Goal: Check status

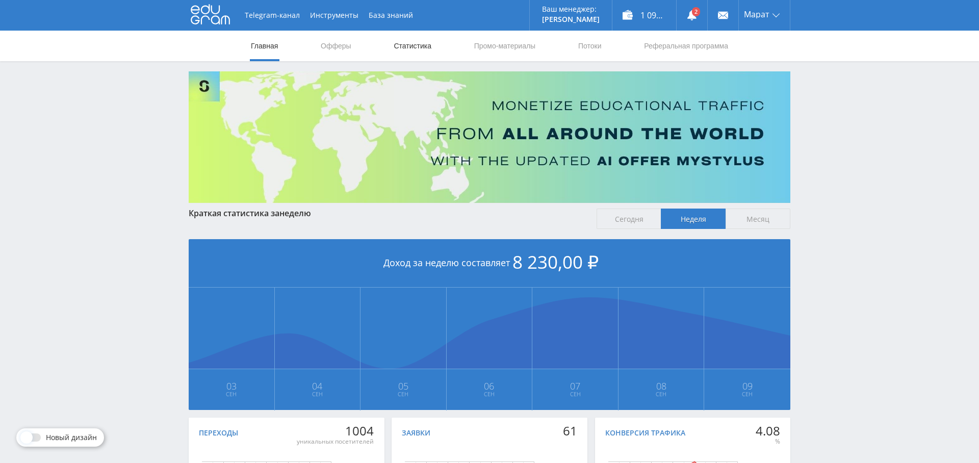
click at [415, 50] on link "Статистика" at bounding box center [412, 46] width 40 height 31
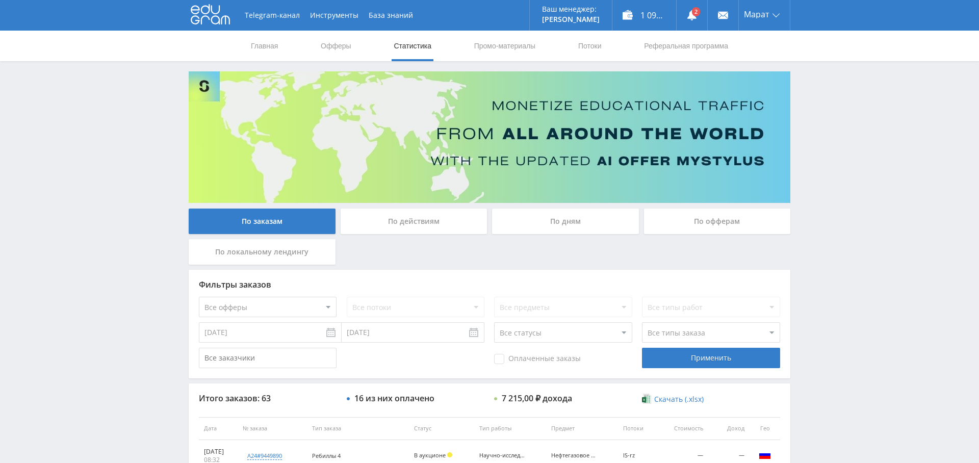
click at [300, 305] on select "Все офферы MyStylus MyStylus - Revshare Кампус AI Studybay Автор24 Studybay [GE…" at bounding box center [268, 307] width 138 height 20
select select "1"
click at [688, 361] on div "Применить" at bounding box center [711, 358] width 138 height 20
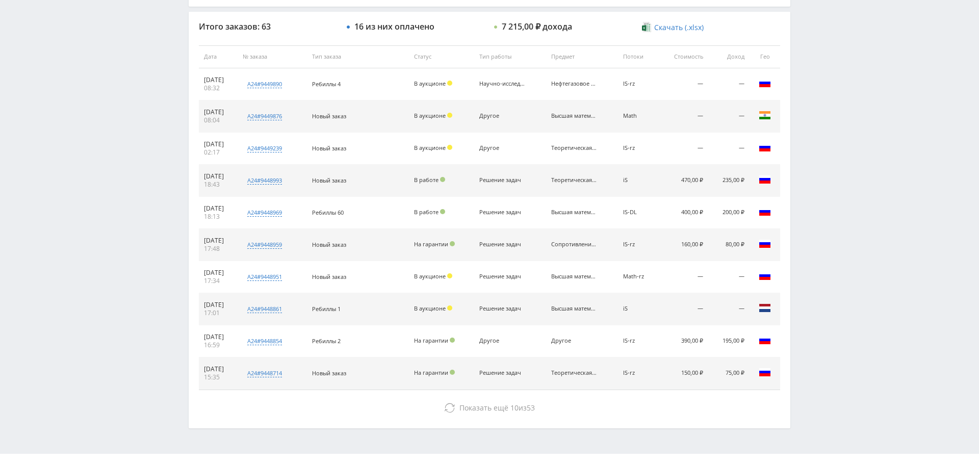
scroll to position [385, 0]
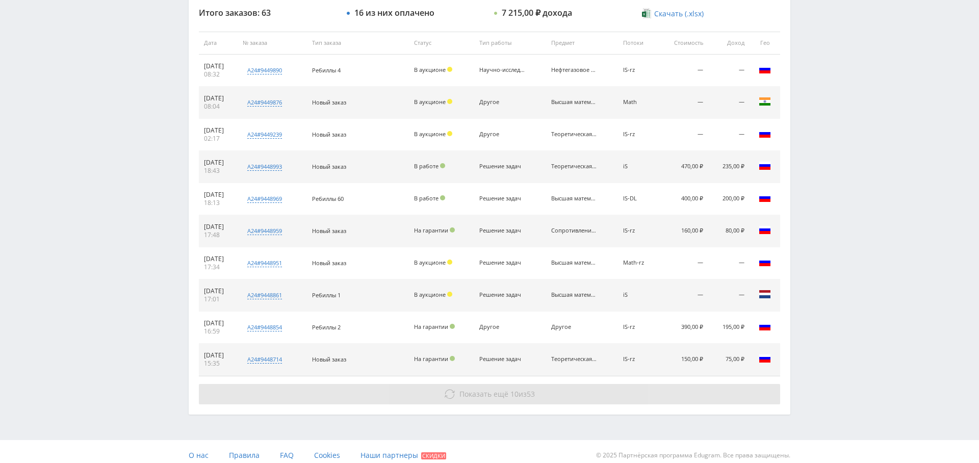
click at [485, 389] on span "Показать ещё" at bounding box center [483, 394] width 49 height 10
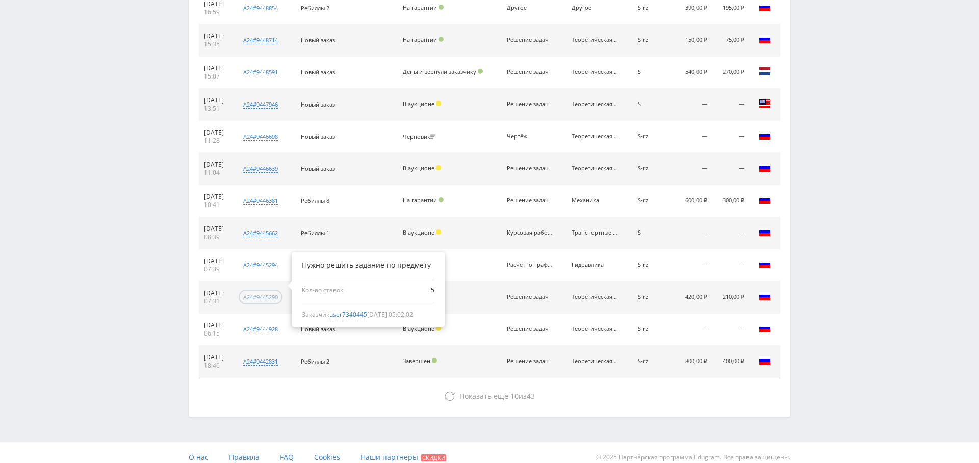
scroll to position [710, 0]
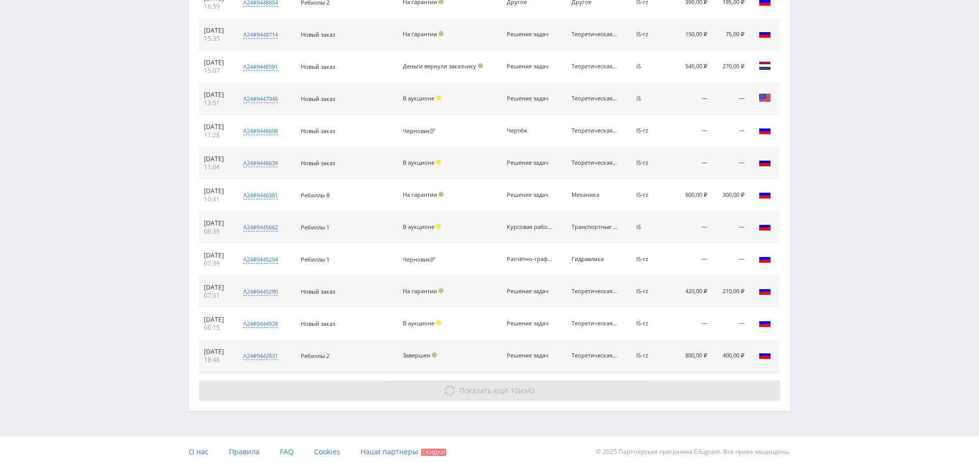
click at [540, 383] on button "Показать ещё 10 из 43" at bounding box center [489, 390] width 581 height 20
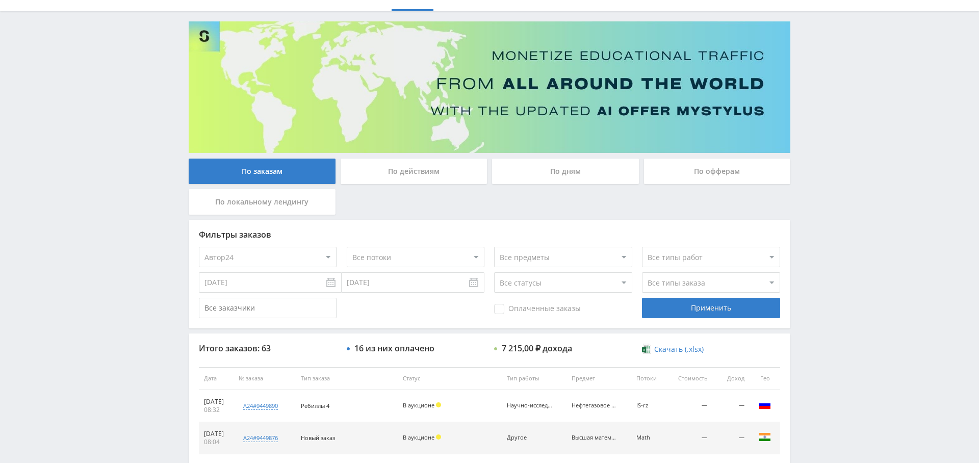
scroll to position [0, 0]
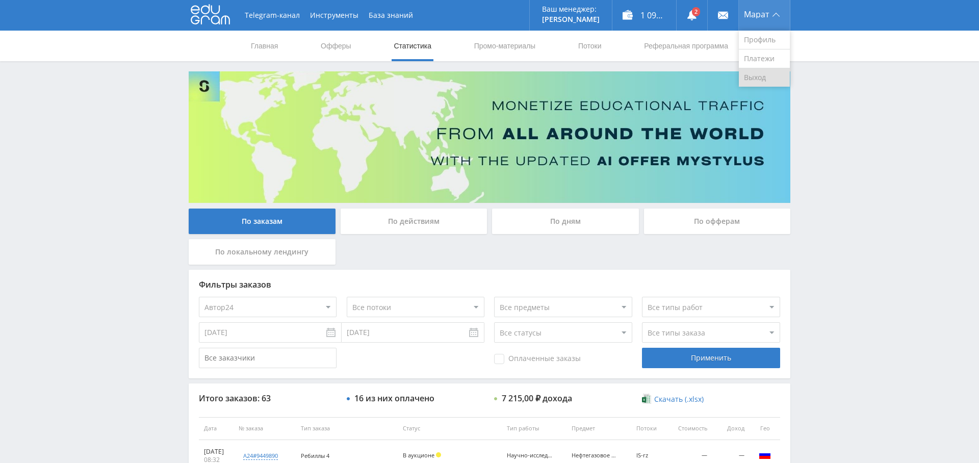
click at [771, 73] on link "Выход" at bounding box center [764, 77] width 51 height 18
